Goal: Check status: Check status

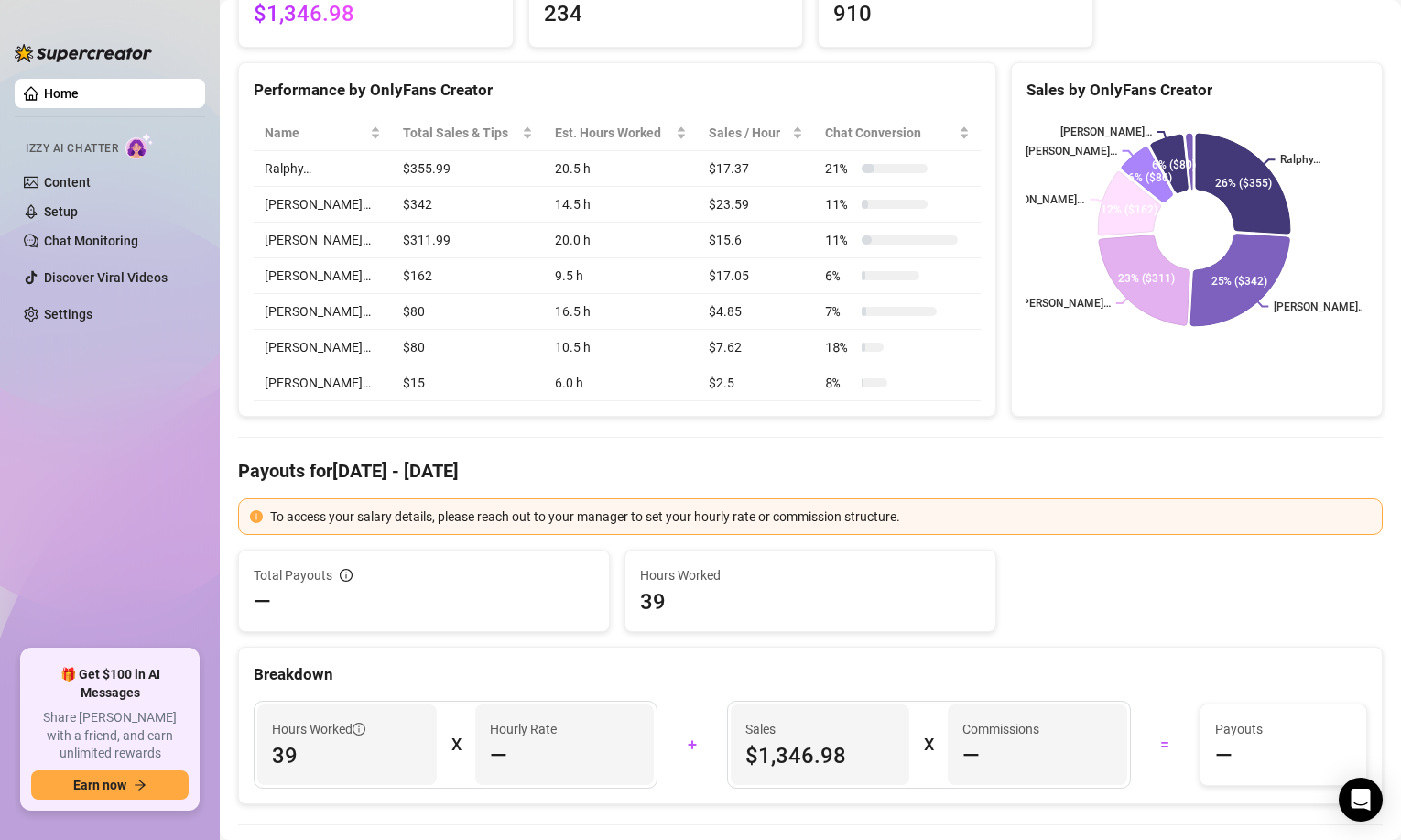
scroll to position [91, 0]
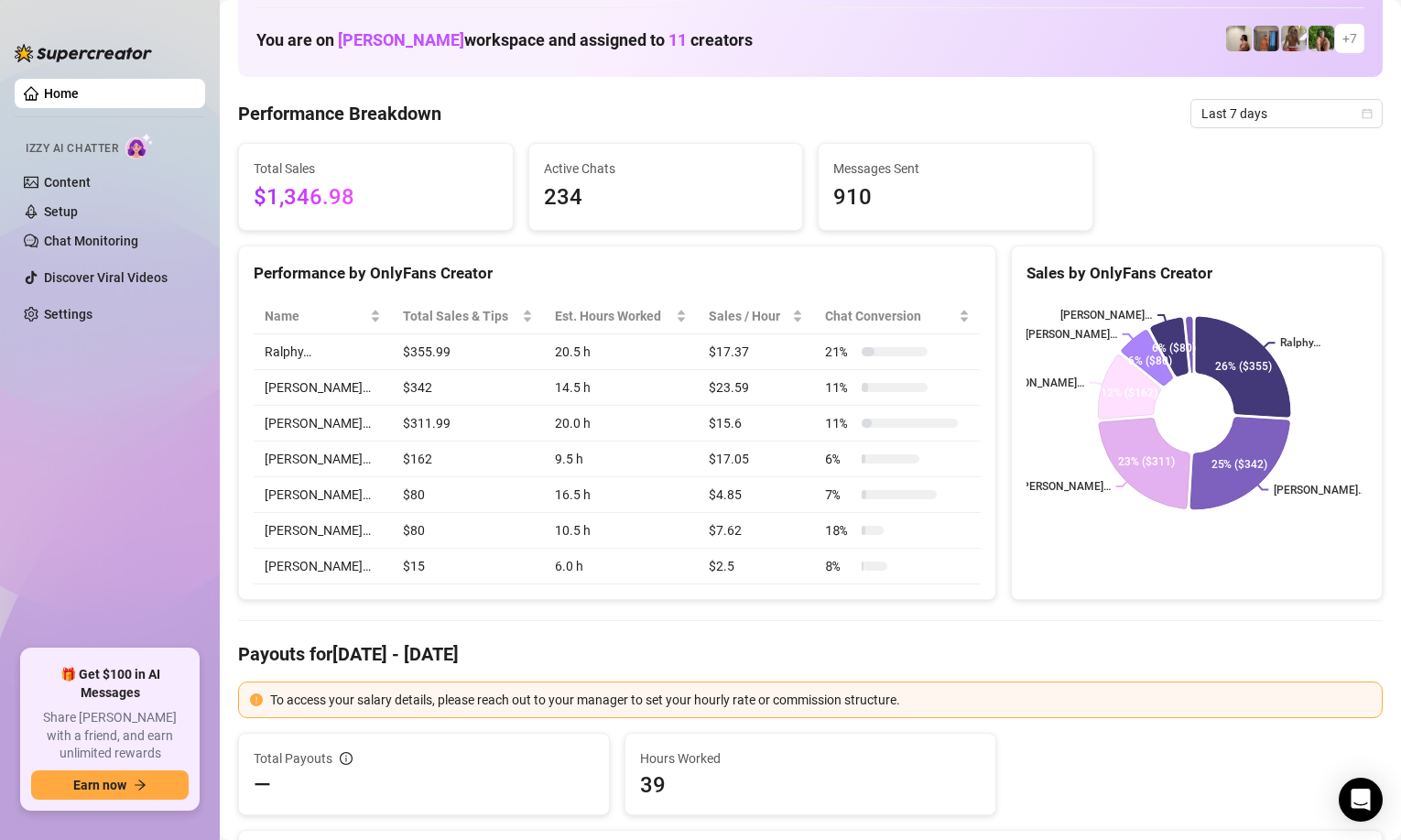
click at [1228, 111] on span "Last 7 days" at bounding box center [1286, 113] width 170 height 27
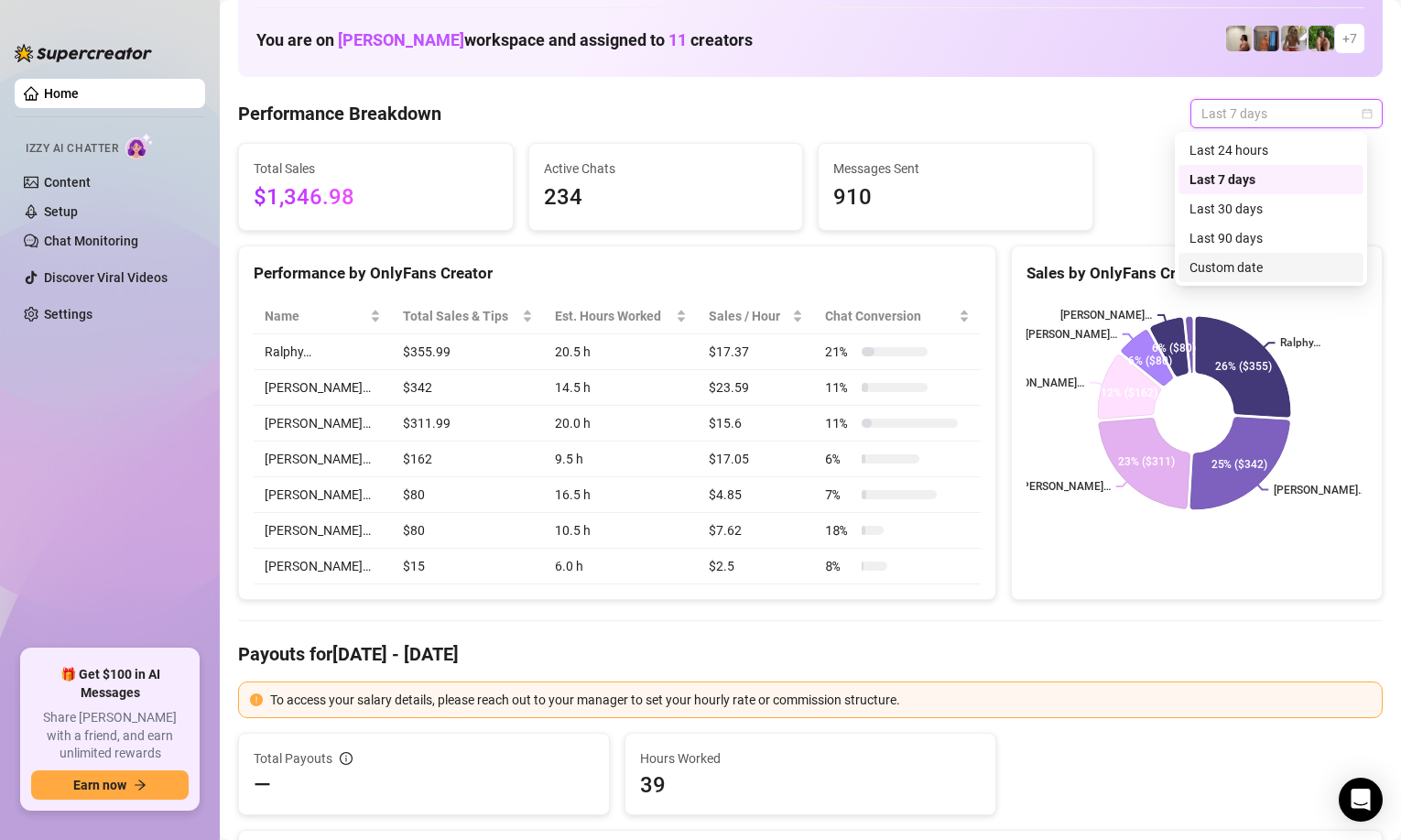
click at [1222, 267] on div "Custom date" at bounding box center [1271, 267] width 163 height 20
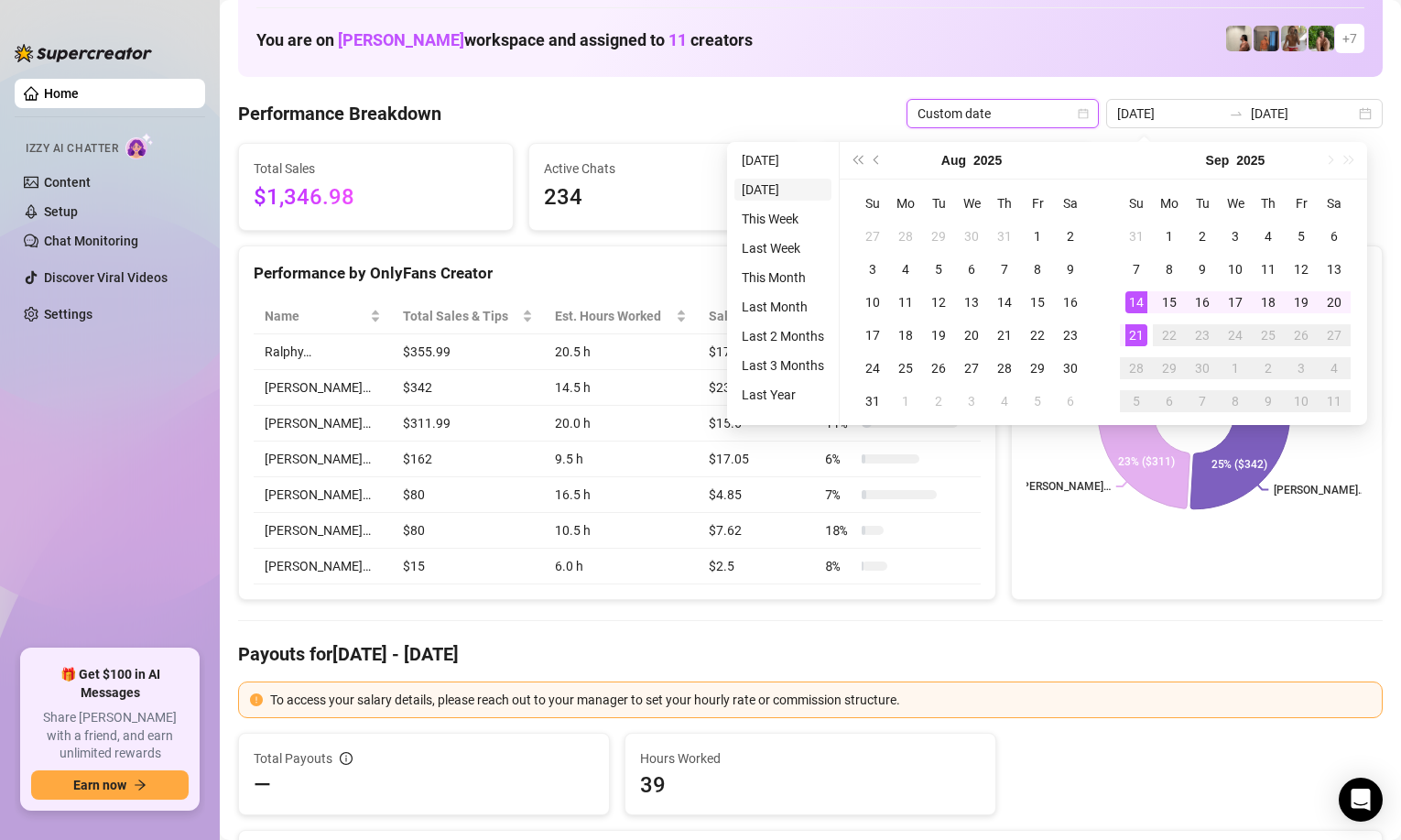
type input "[DATE]"
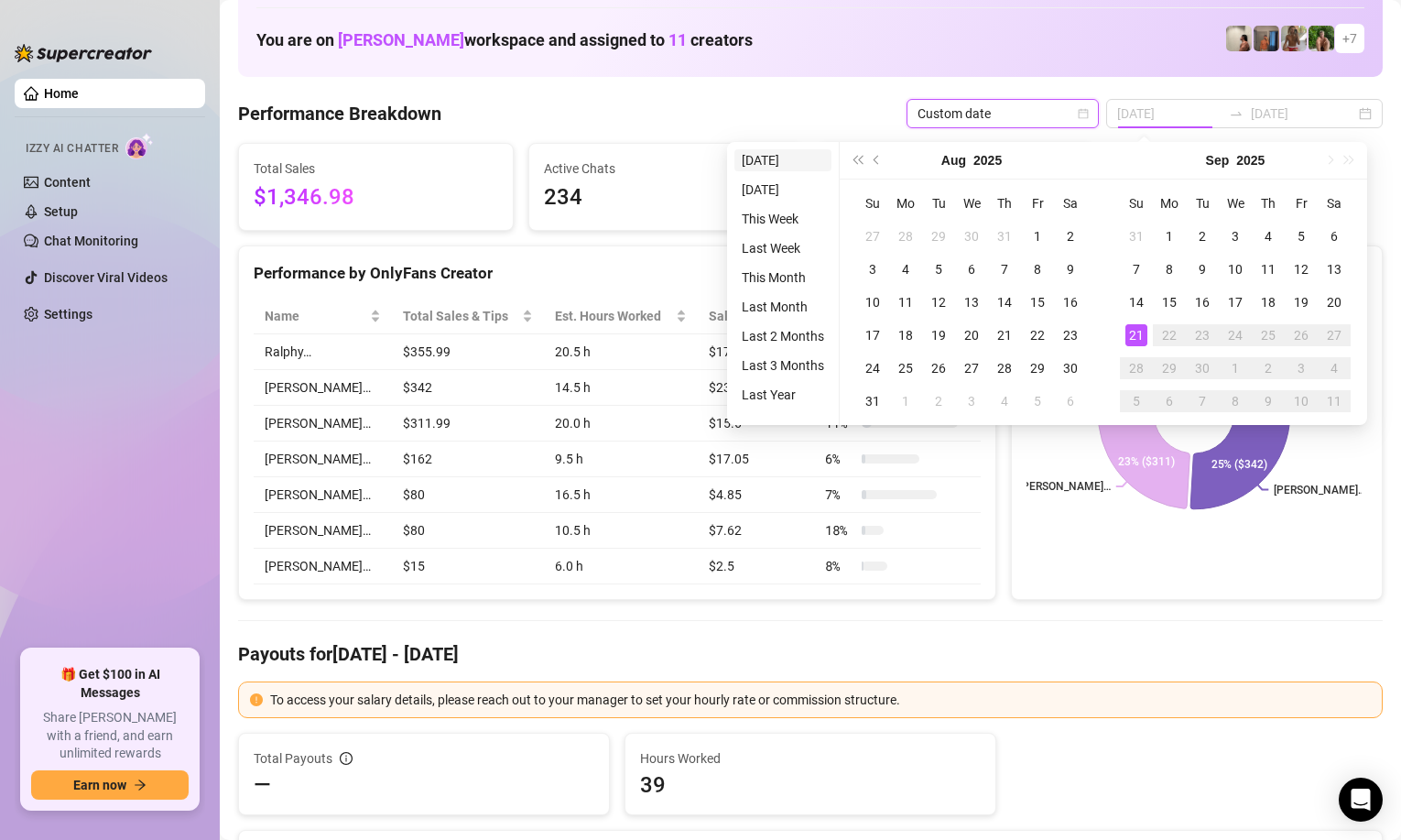
click at [769, 163] on li "[DATE]" at bounding box center [783, 160] width 97 height 22
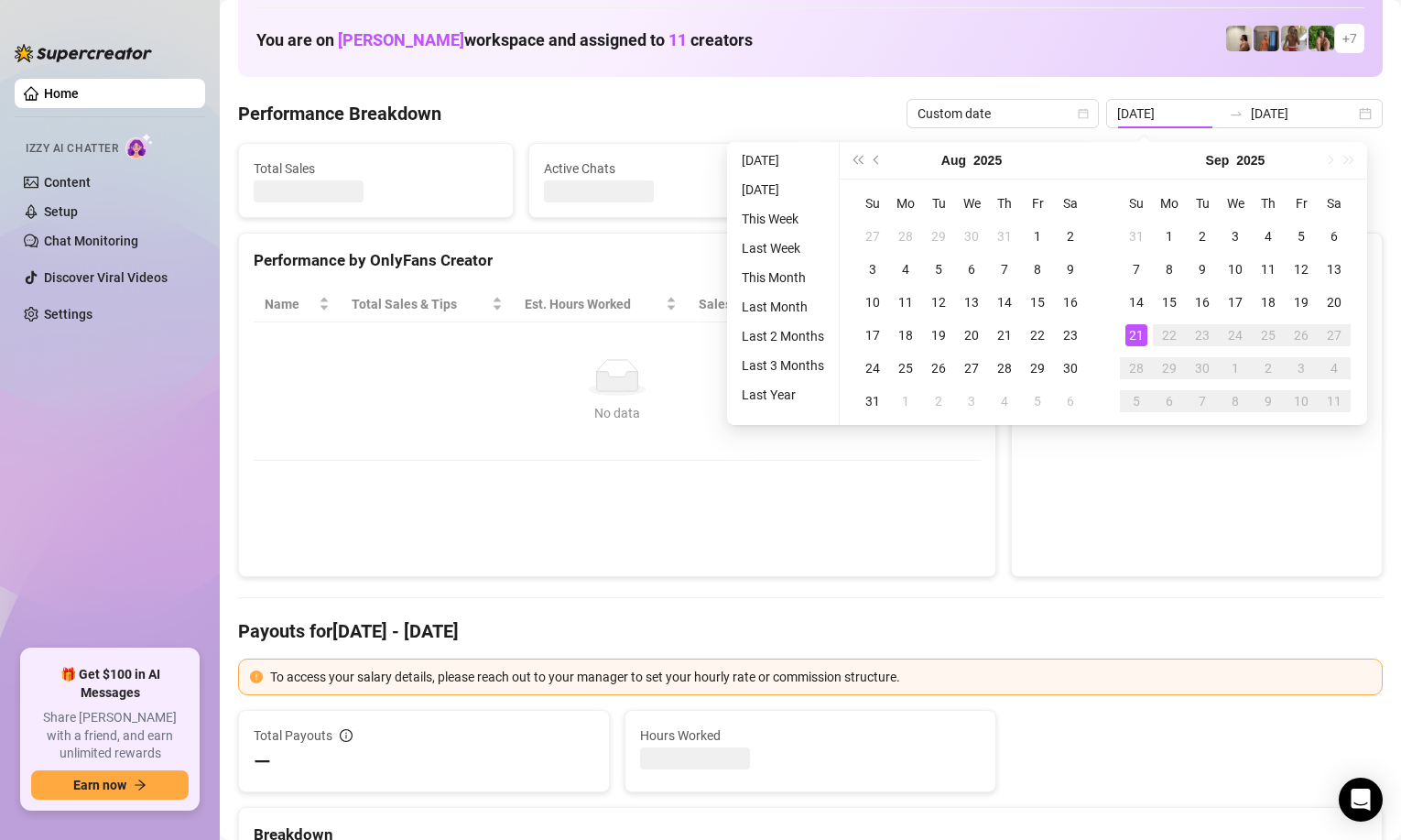
type input "[DATE]"
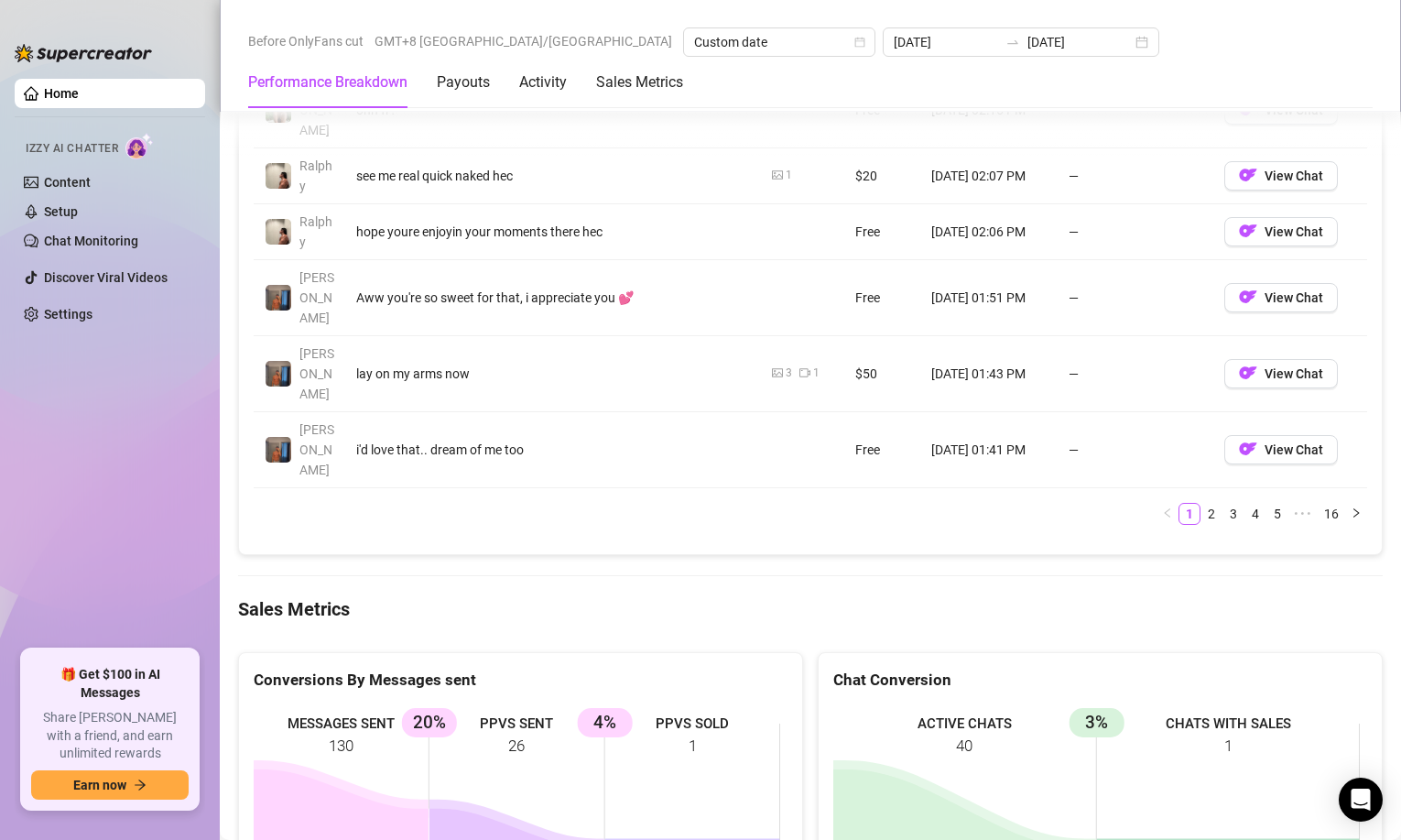
scroll to position [2198, 0]
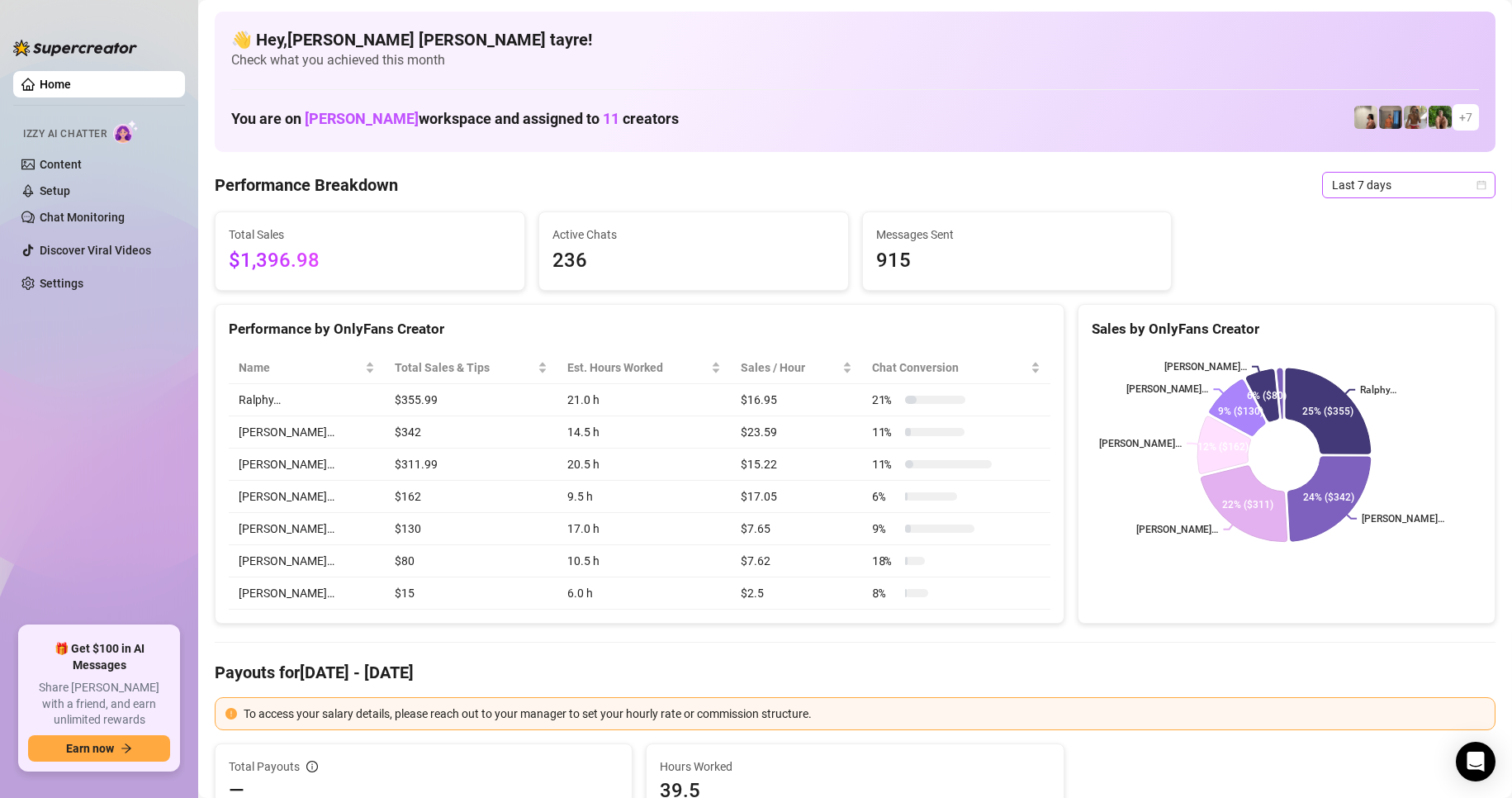
click at [1350, 186] on span "Last 7 days" at bounding box center [1408, 185] width 153 height 25
click at [1329, 316] on div "Custom date" at bounding box center [1395, 323] width 147 height 18
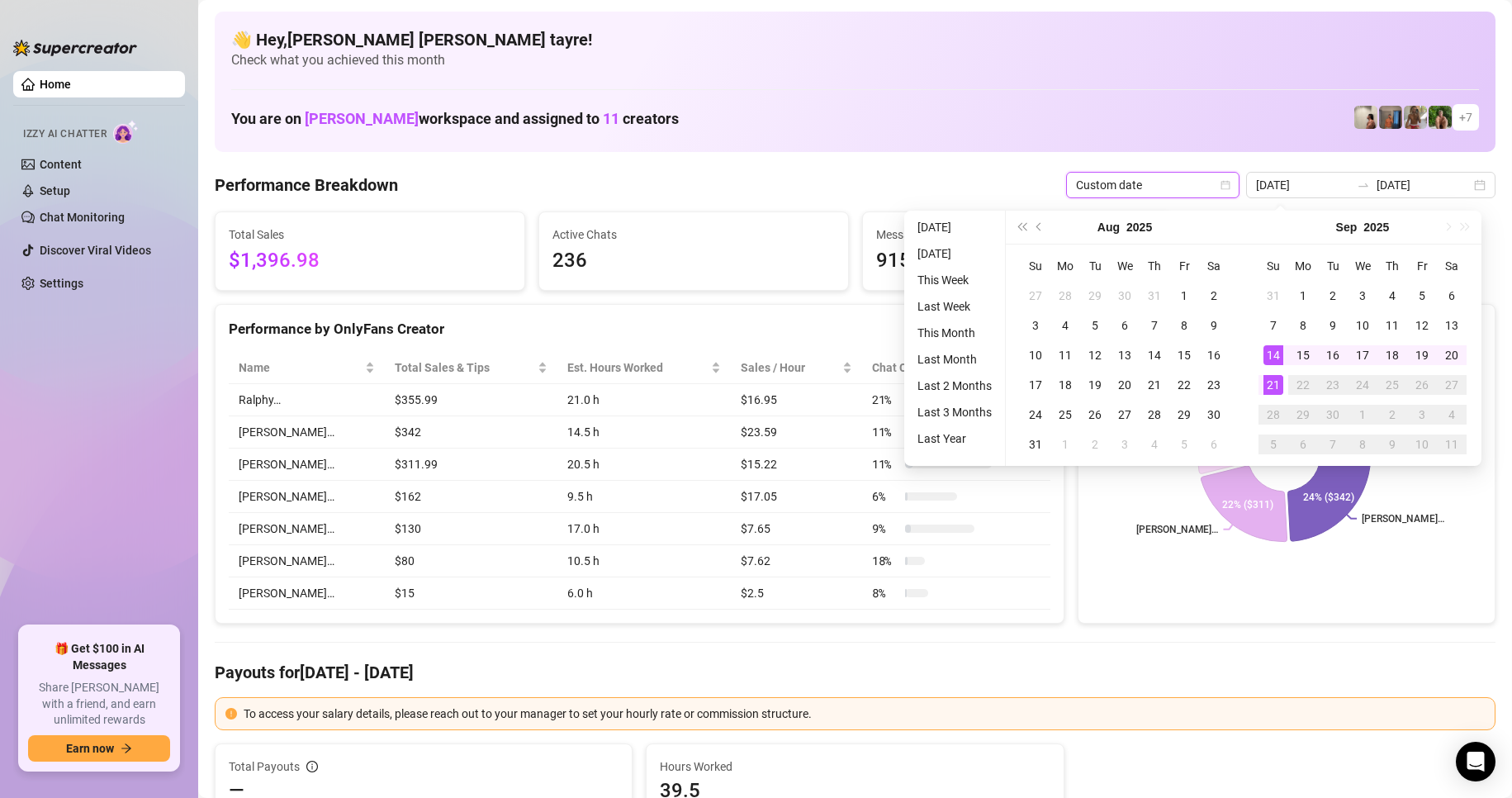
type input "[DATE]"
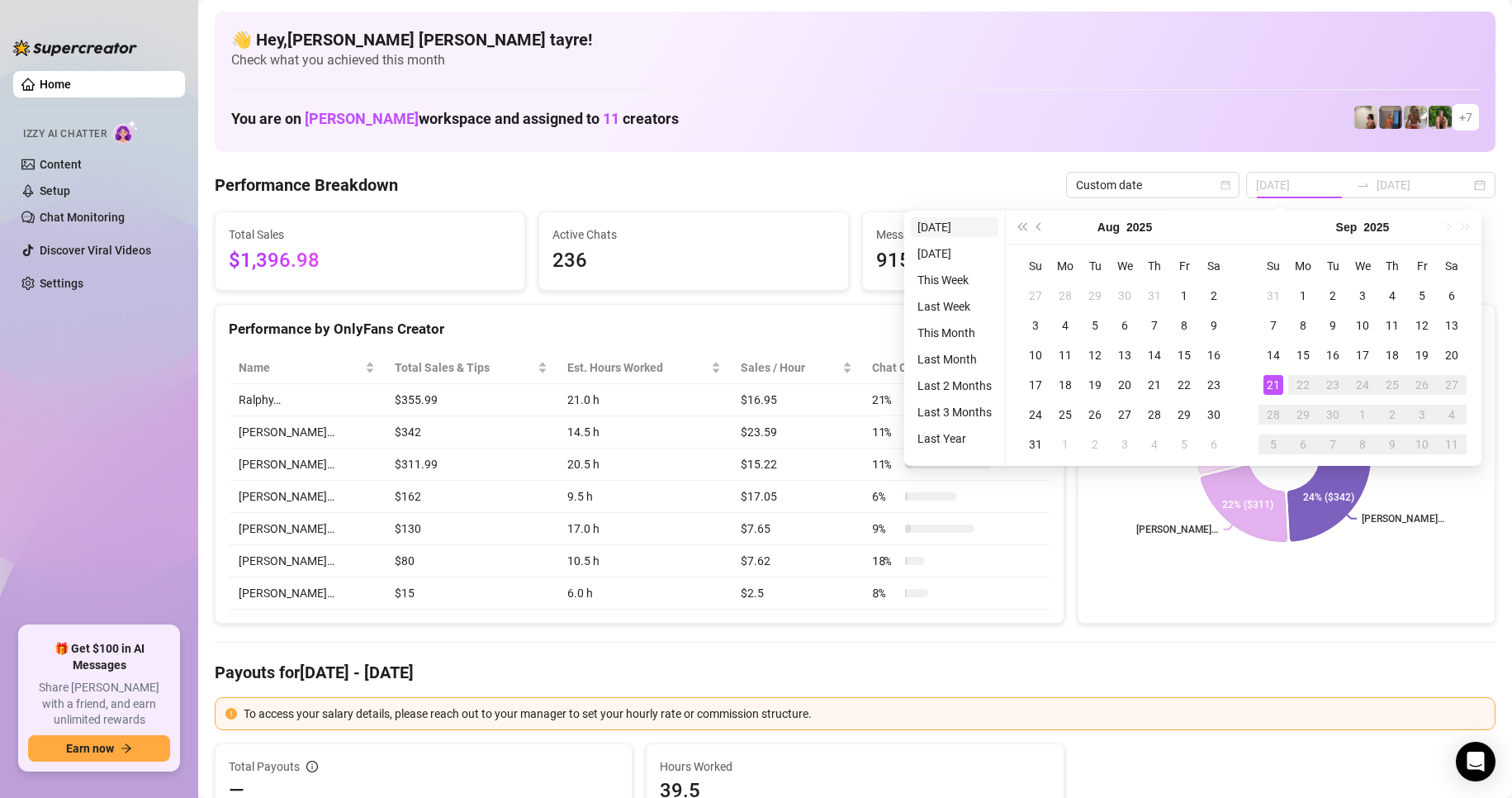
click at [955, 230] on li "[DATE]" at bounding box center [954, 226] width 87 height 19
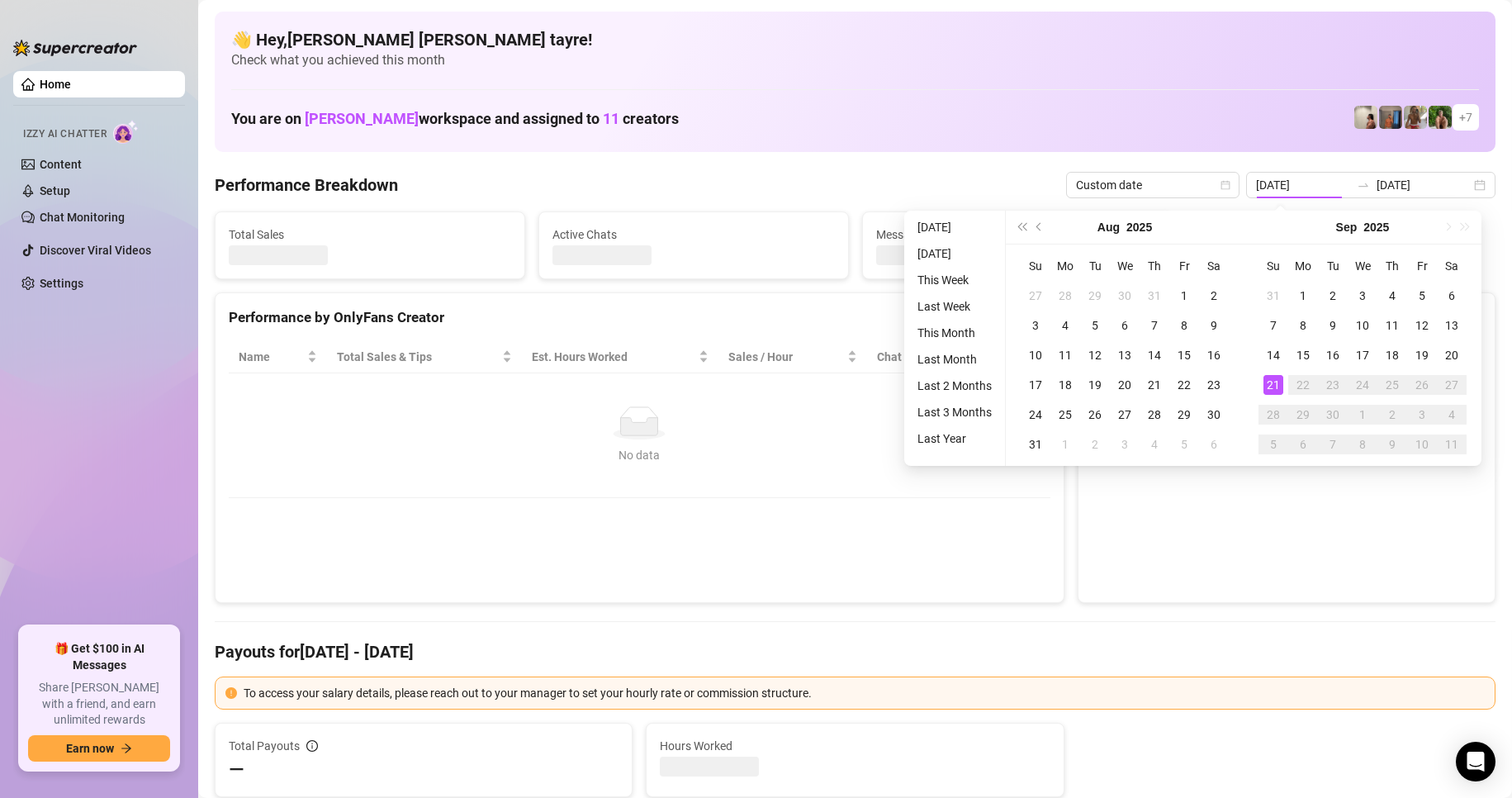
type input "[DATE]"
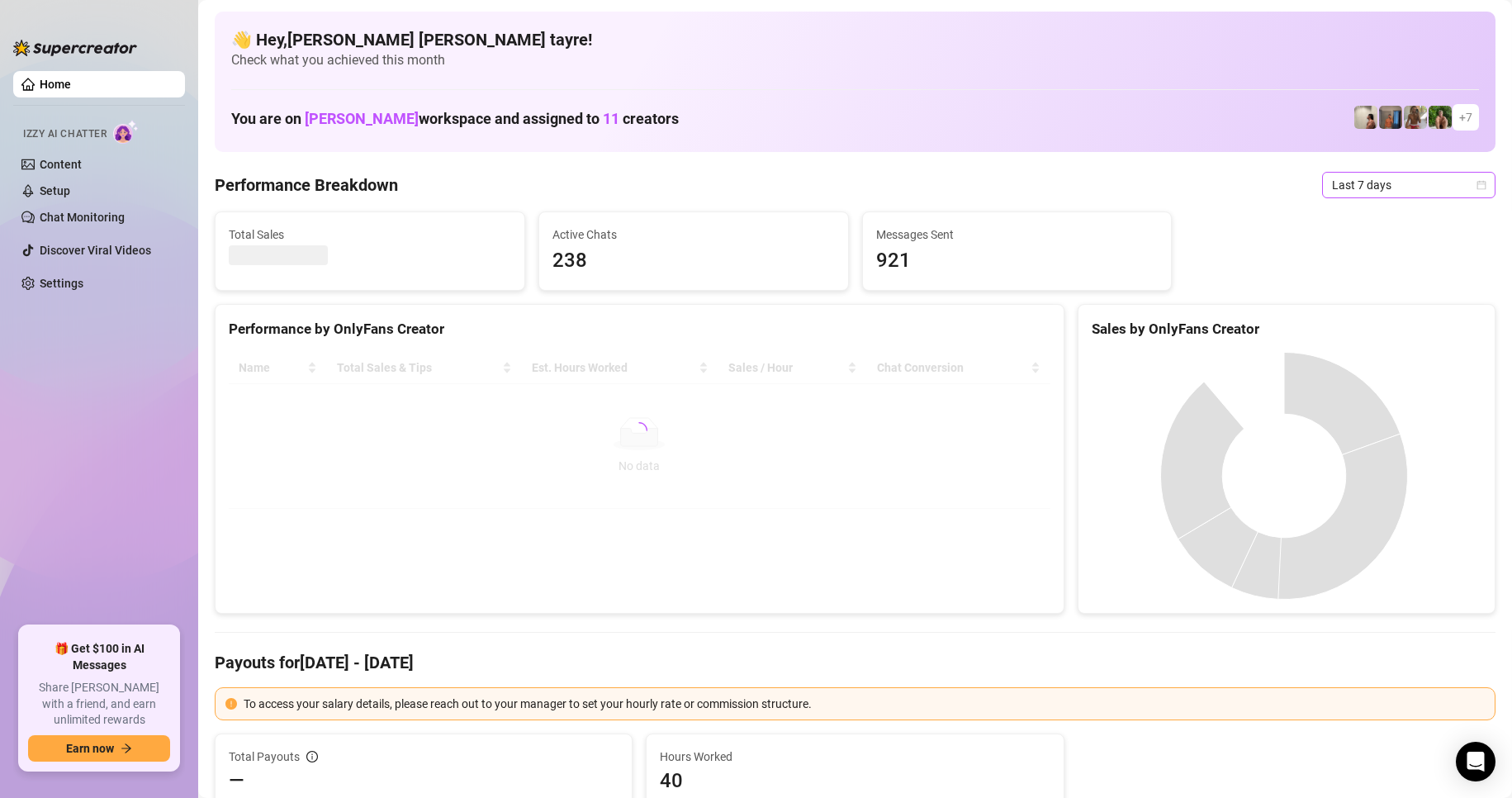
click at [1338, 194] on span "Last 7 days" at bounding box center [1408, 185] width 153 height 25
click at [1355, 323] on div "Custom date" at bounding box center [1395, 323] width 147 height 18
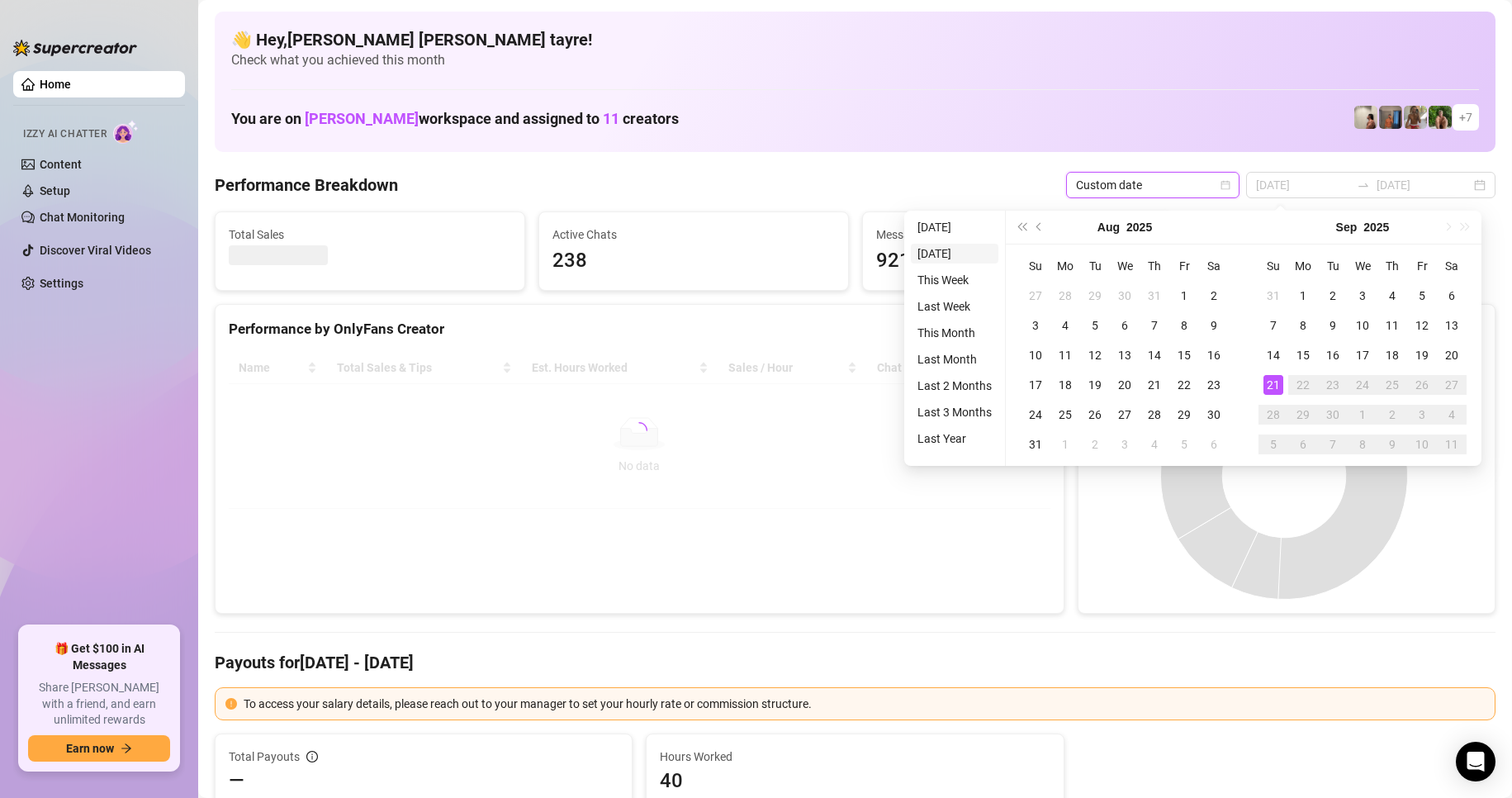
type input "2025-09-20"
type input "[DATE]"
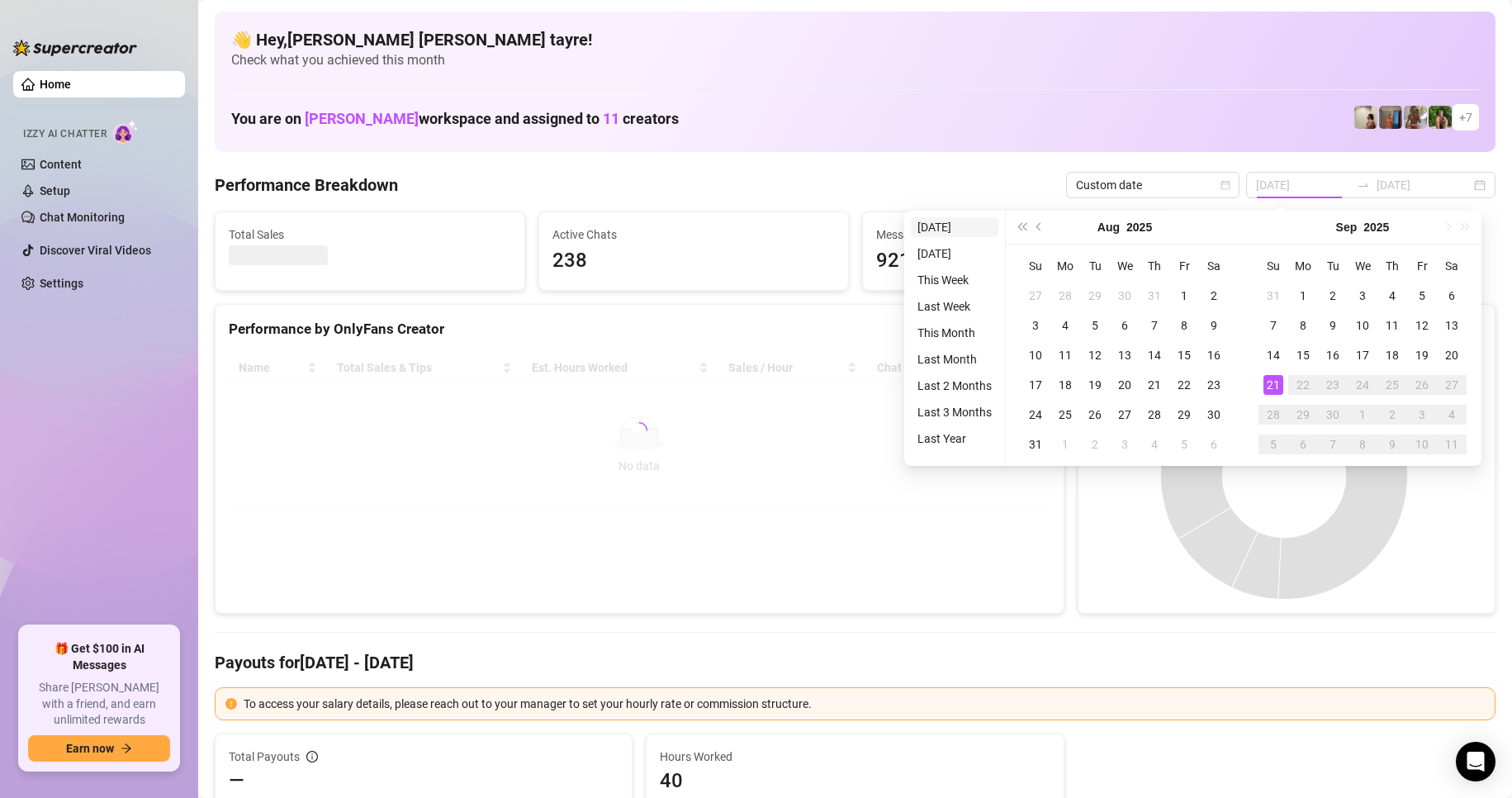
click at [953, 230] on li "[DATE]" at bounding box center [954, 226] width 87 height 19
type input "[DATE]"
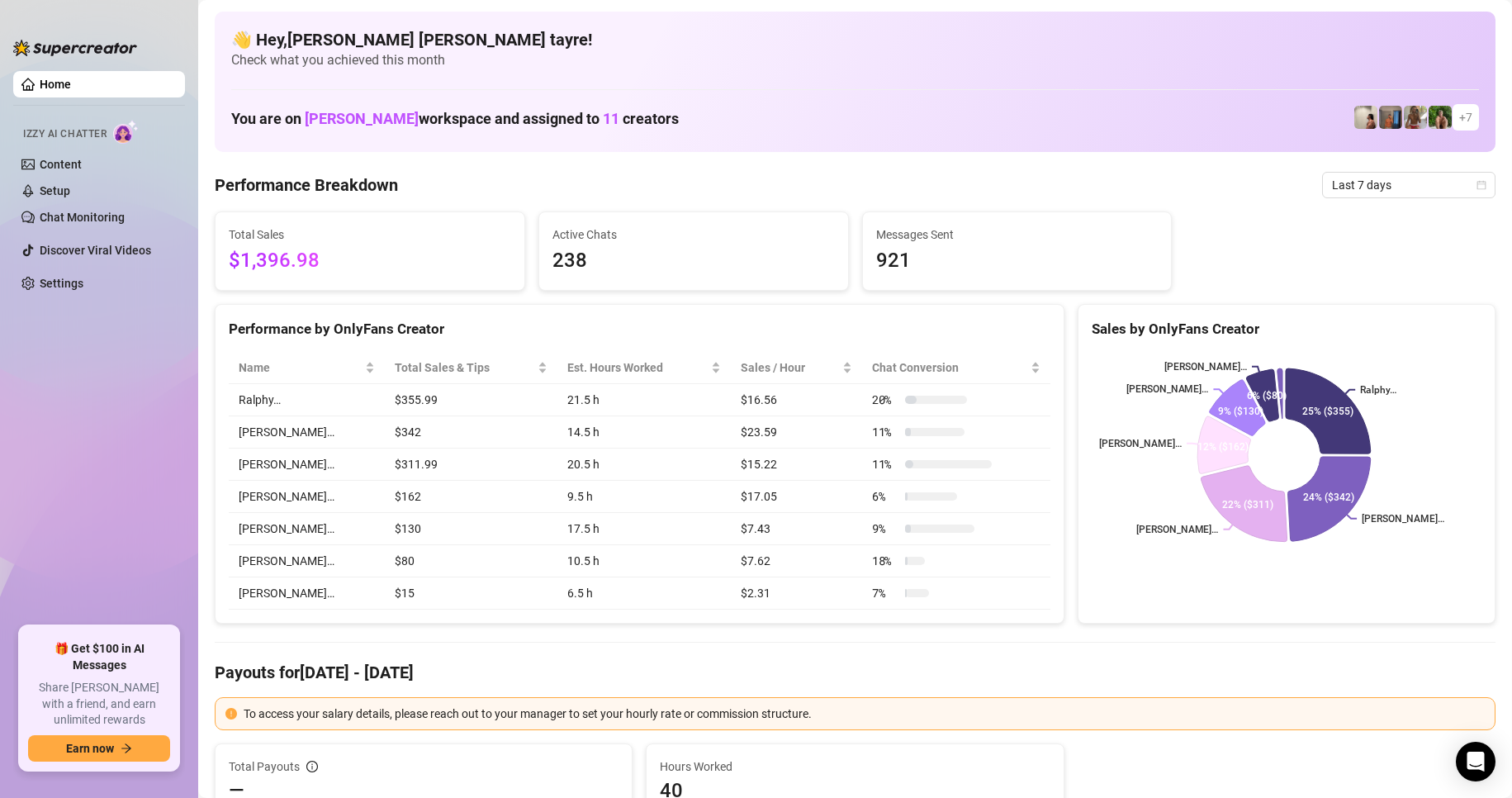
click at [440, 283] on div "Total Sales $1,396.98" at bounding box center [369, 252] width 309 height 78
click at [1359, 190] on span "Last 7 days" at bounding box center [1408, 185] width 153 height 25
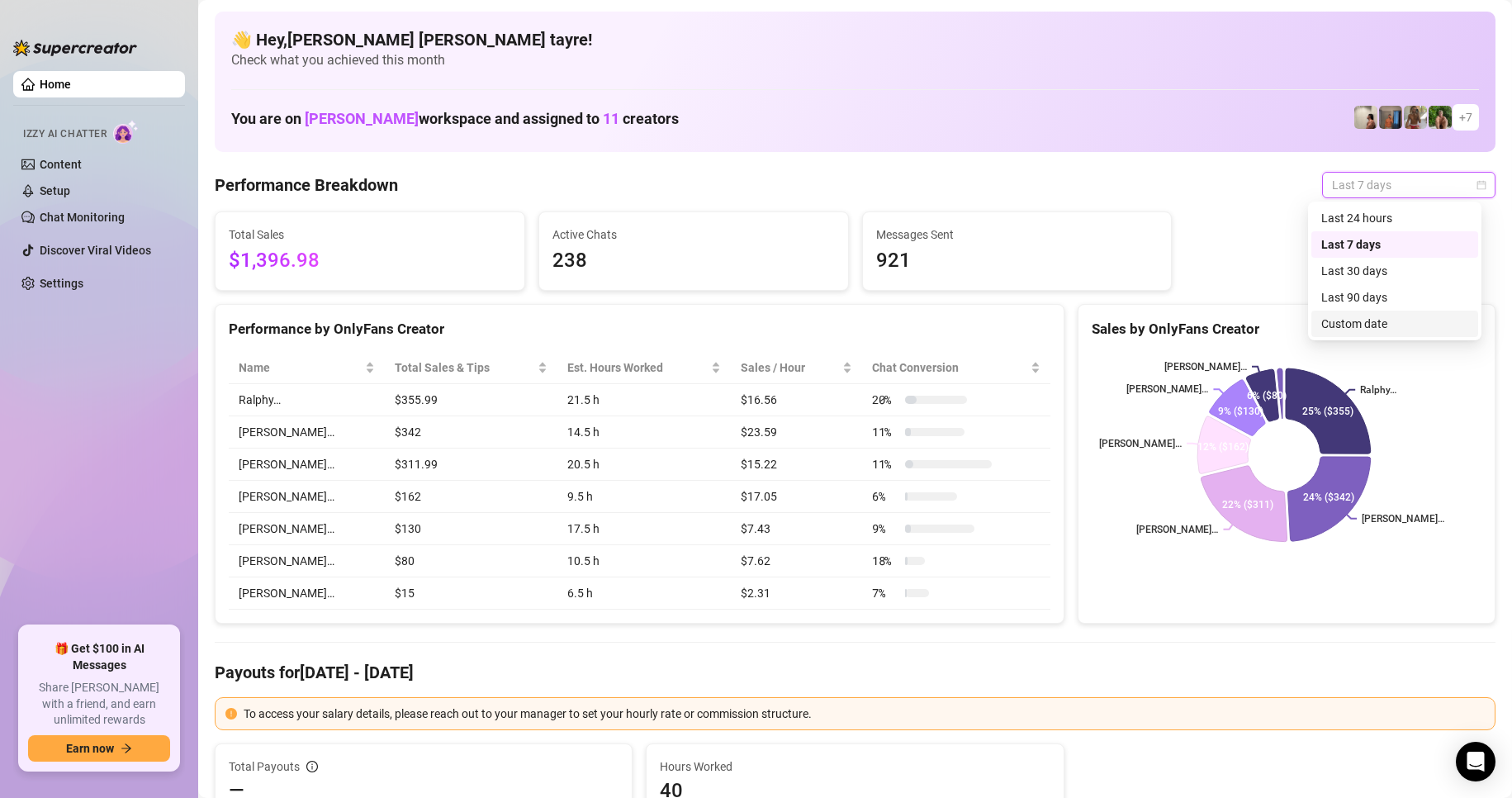
click at [1352, 321] on div "Custom date" at bounding box center [1395, 323] width 147 height 18
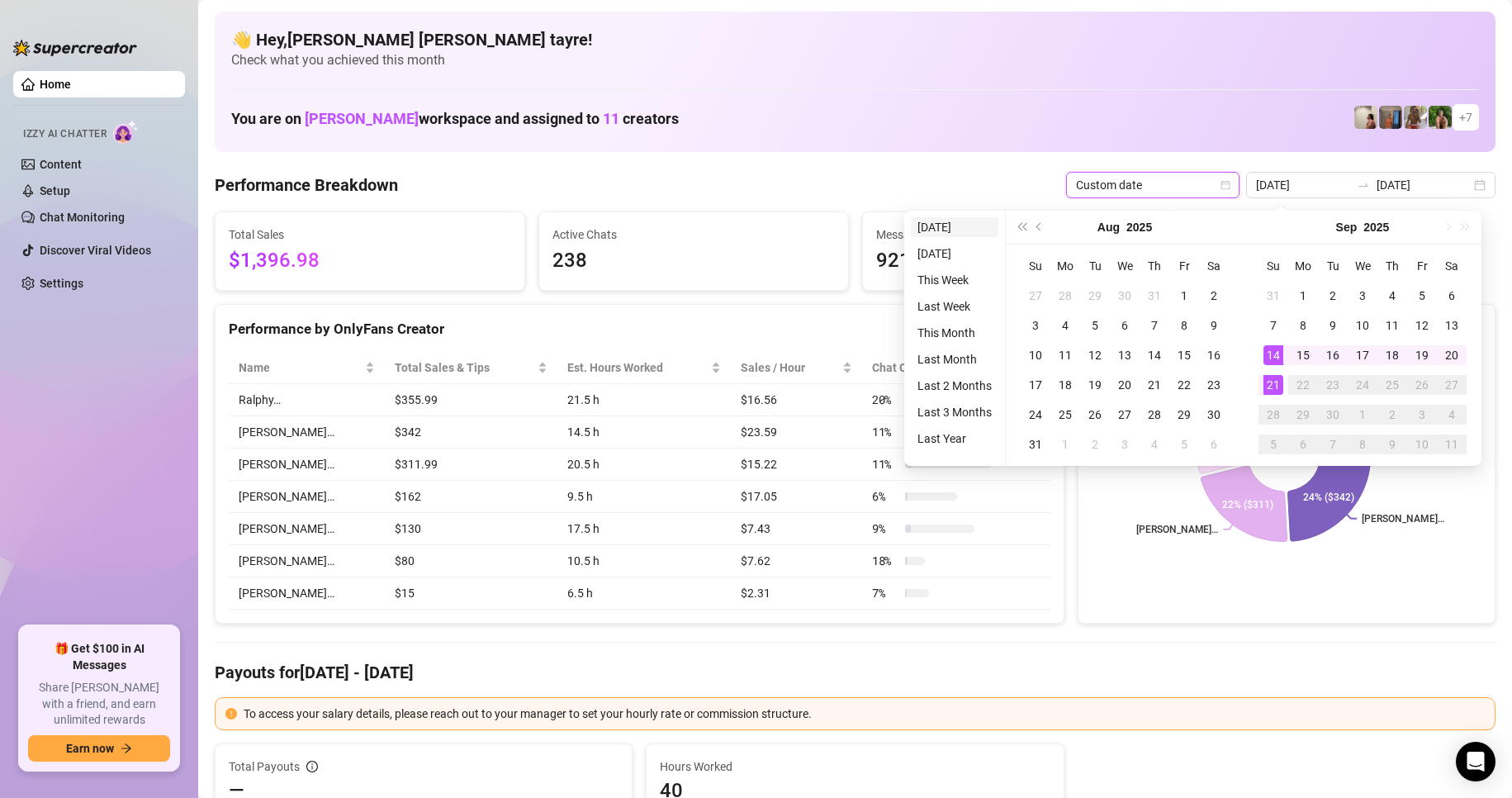
type input "[DATE]"
click at [911, 224] on li "[DATE]" at bounding box center [954, 226] width 87 height 19
click at [923, 228] on span "Messages Sent" at bounding box center [1016, 234] width 282 height 18
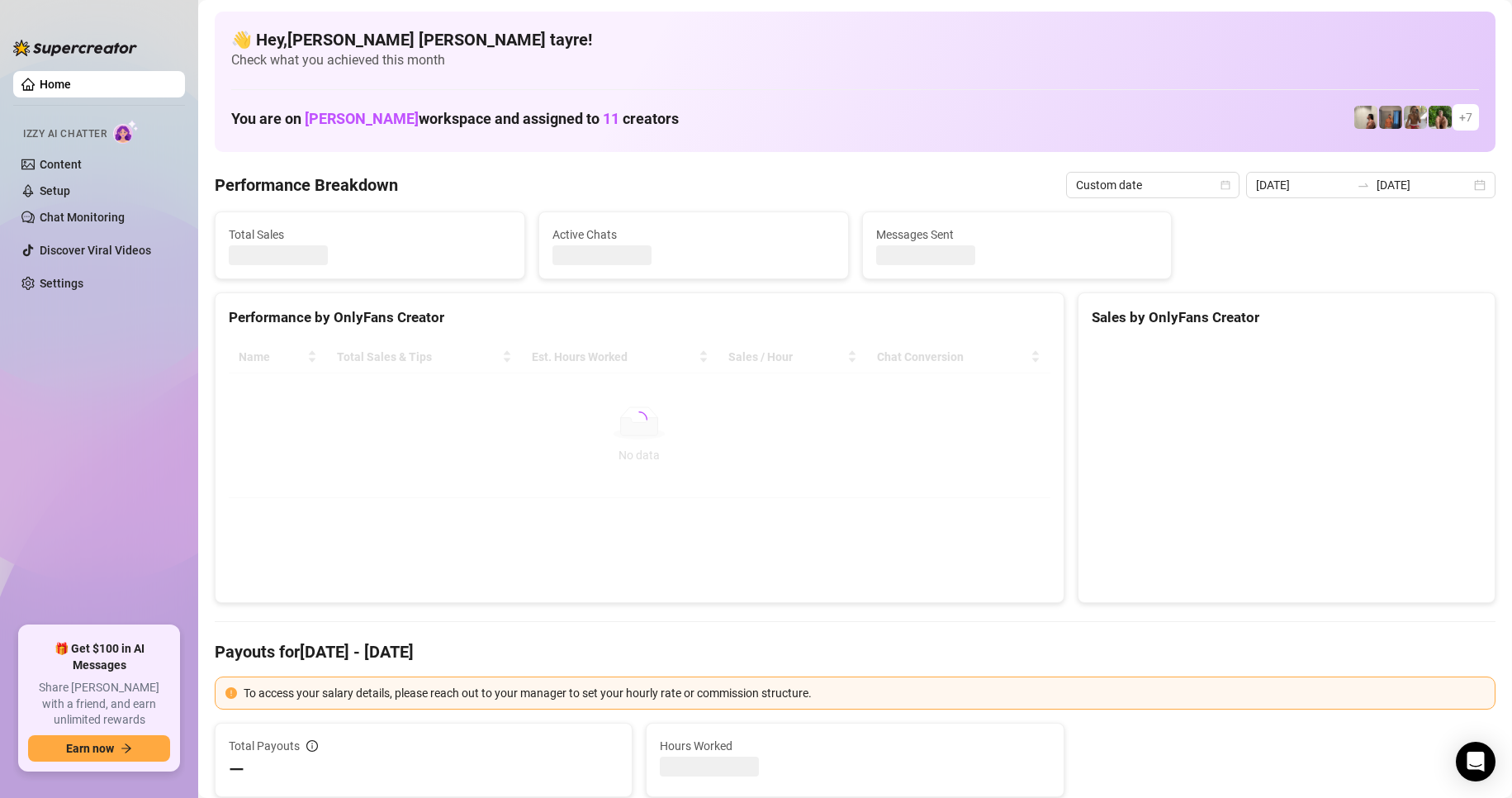
type input "[DATE]"
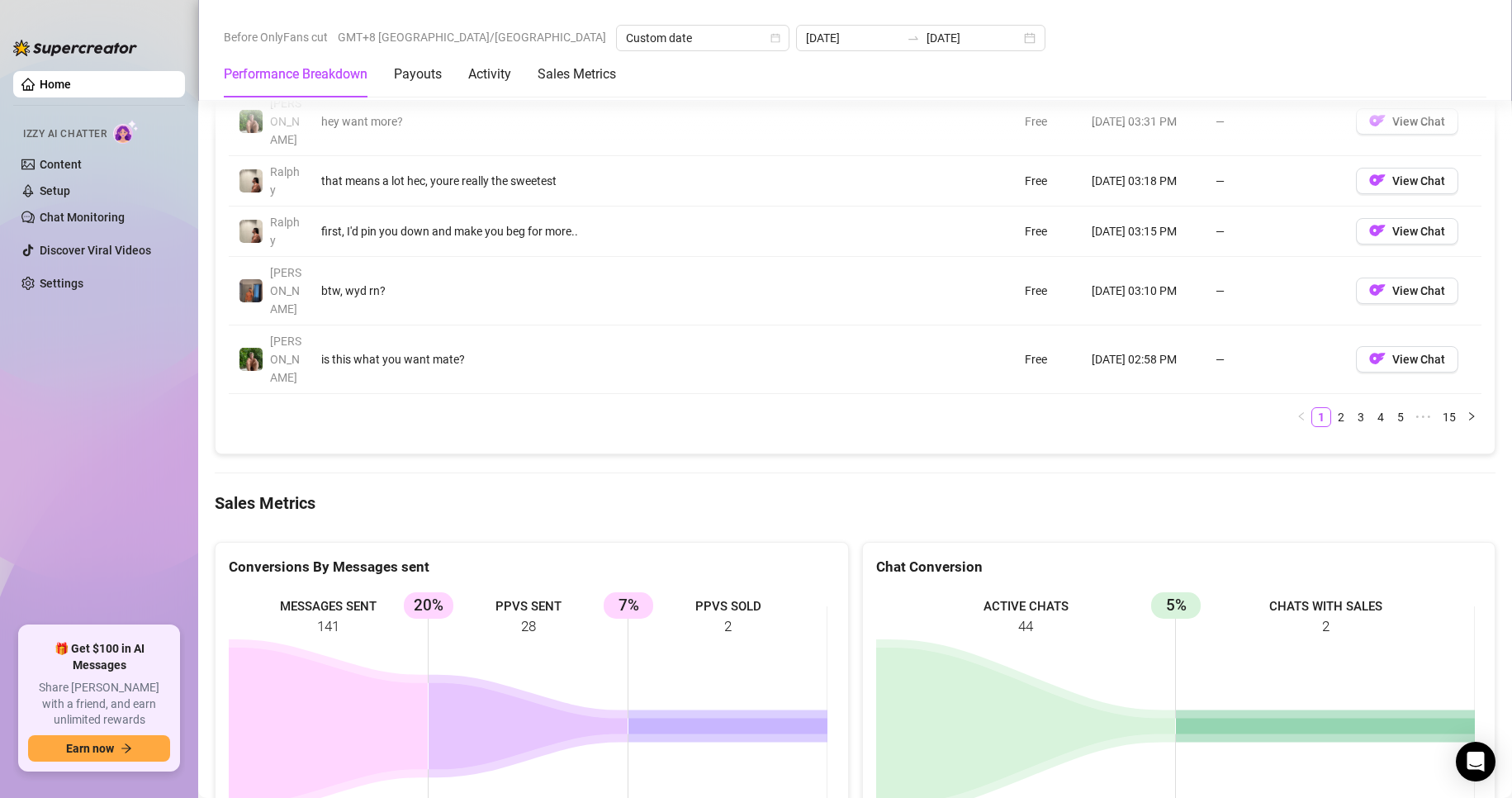
scroll to position [2147, 0]
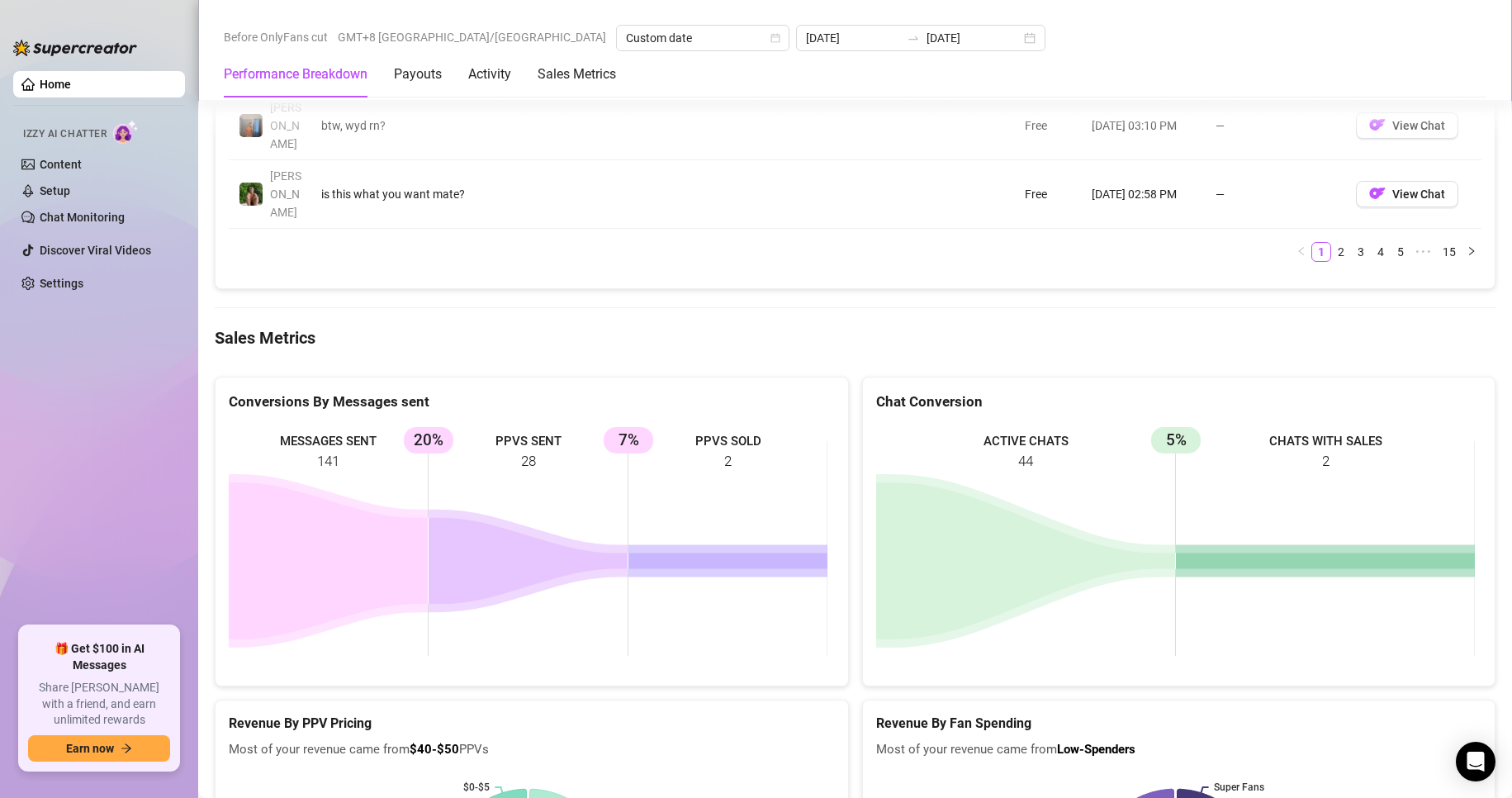
drag, startPoint x: 663, startPoint y: 402, endPoint x: 436, endPoint y: 257, distance: 269.4
click at [419, 363] on div "Conversions By Messages sent MESSAGES SENT 141 PPVS SENT 28 20% PPVS SOLD 2 7% …" at bounding box center [855, 524] width 1293 height 324
drag, startPoint x: 482, startPoint y: 374, endPoint x: 500, endPoint y: 385, distance: 21.1
click at [482, 424] on rect at bounding box center [528, 548] width 599 height 247
click at [360, 483] on icon at bounding box center [328, 560] width 199 height 157
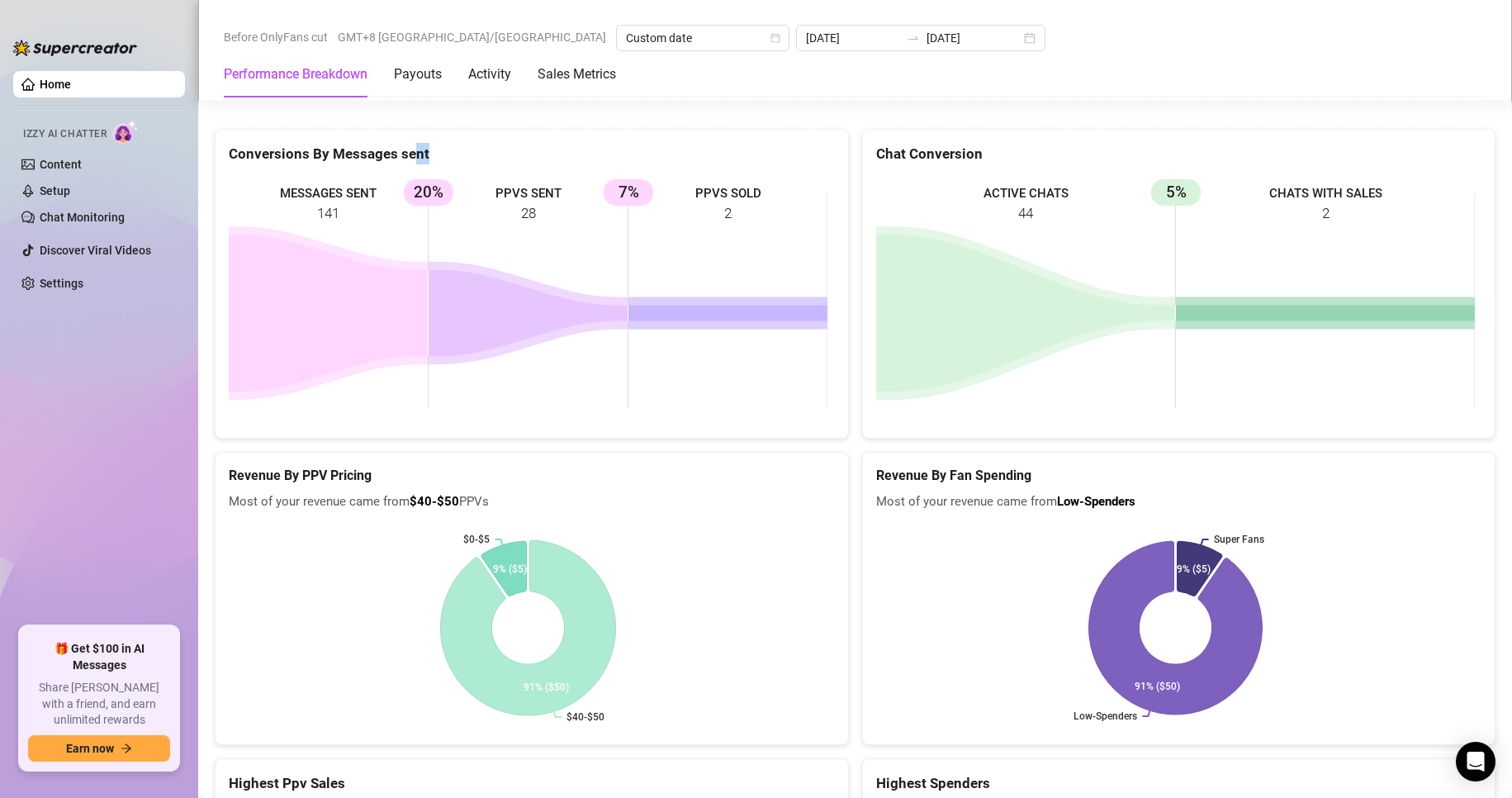
scroll to position [2477, 0]
